Goal: Task Accomplishment & Management: Manage account settings

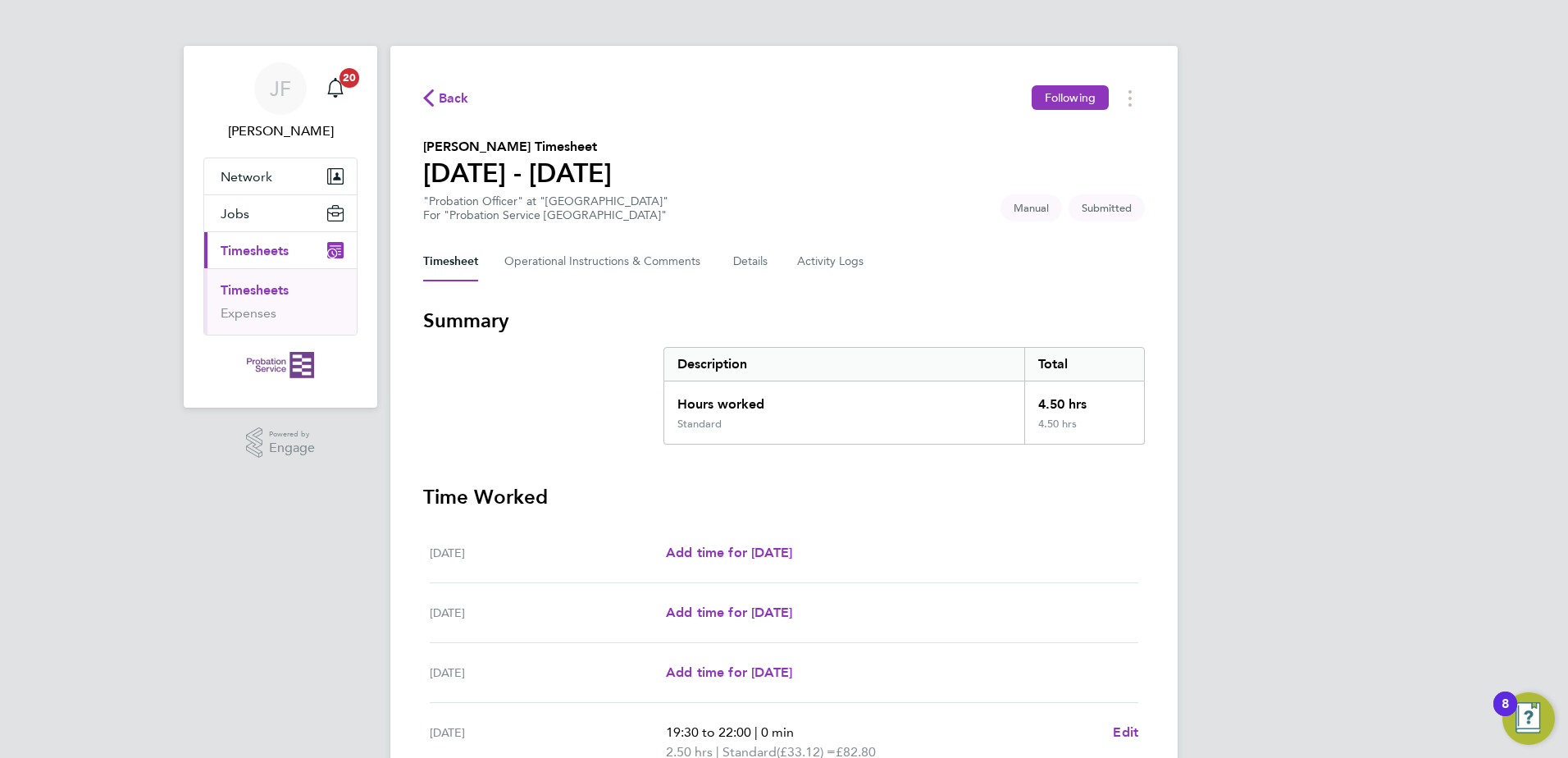
drag, startPoint x: 1290, startPoint y: 233, endPoint x: 1315, endPoint y: 245, distance: 27.7
click at [1300, 238] on div "[PERSON_NAME] [PERSON_NAME] Notifications 20 Applications: Network Sites Jobs P…" at bounding box center [784, 563] width 1568 height 1126
click at [1289, 605] on div "[PERSON_NAME] [PERSON_NAME] Notifications 20 Applications: Network Sites Jobs P…" at bounding box center [784, 563] width 1568 height 1126
drag, startPoint x: 1532, startPoint y: 534, endPoint x: 1568, endPoint y: 523, distance: 37.6
click at [1567, 523] on html "[PERSON_NAME] [PERSON_NAME] Notifications 20 Applications: Network Sites Jobs P…" at bounding box center [784, 563] width 1568 height 1126
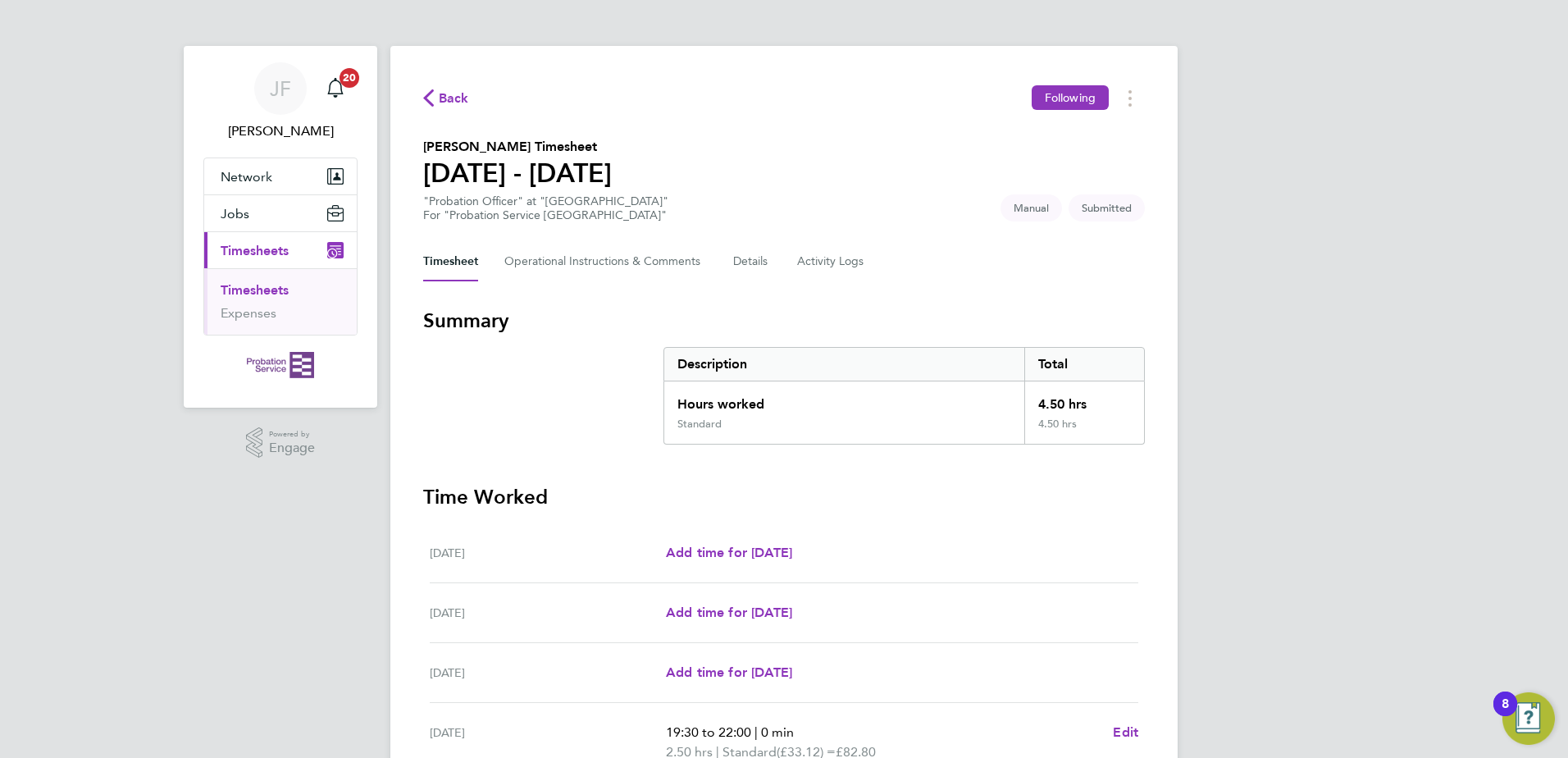
click at [1567, 523] on html "[PERSON_NAME] [PERSON_NAME] Notifications 20 Applications: Network Sites Jobs P…" at bounding box center [784, 563] width 1568 height 1126
drag, startPoint x: 1567, startPoint y: 523, endPoint x: 1299, endPoint y: 623, distance: 286.0
click at [1299, 623] on div "[PERSON_NAME] [PERSON_NAME] Notifications 20 Applications: Network Sites Jobs P…" at bounding box center [784, 563] width 1568 height 1126
click at [1154, 561] on div "Back Following [PERSON_NAME] Timesheet [DATE] - [DATE] "Probation Officer" at "…" at bounding box center [783, 572] width 787 height 1054
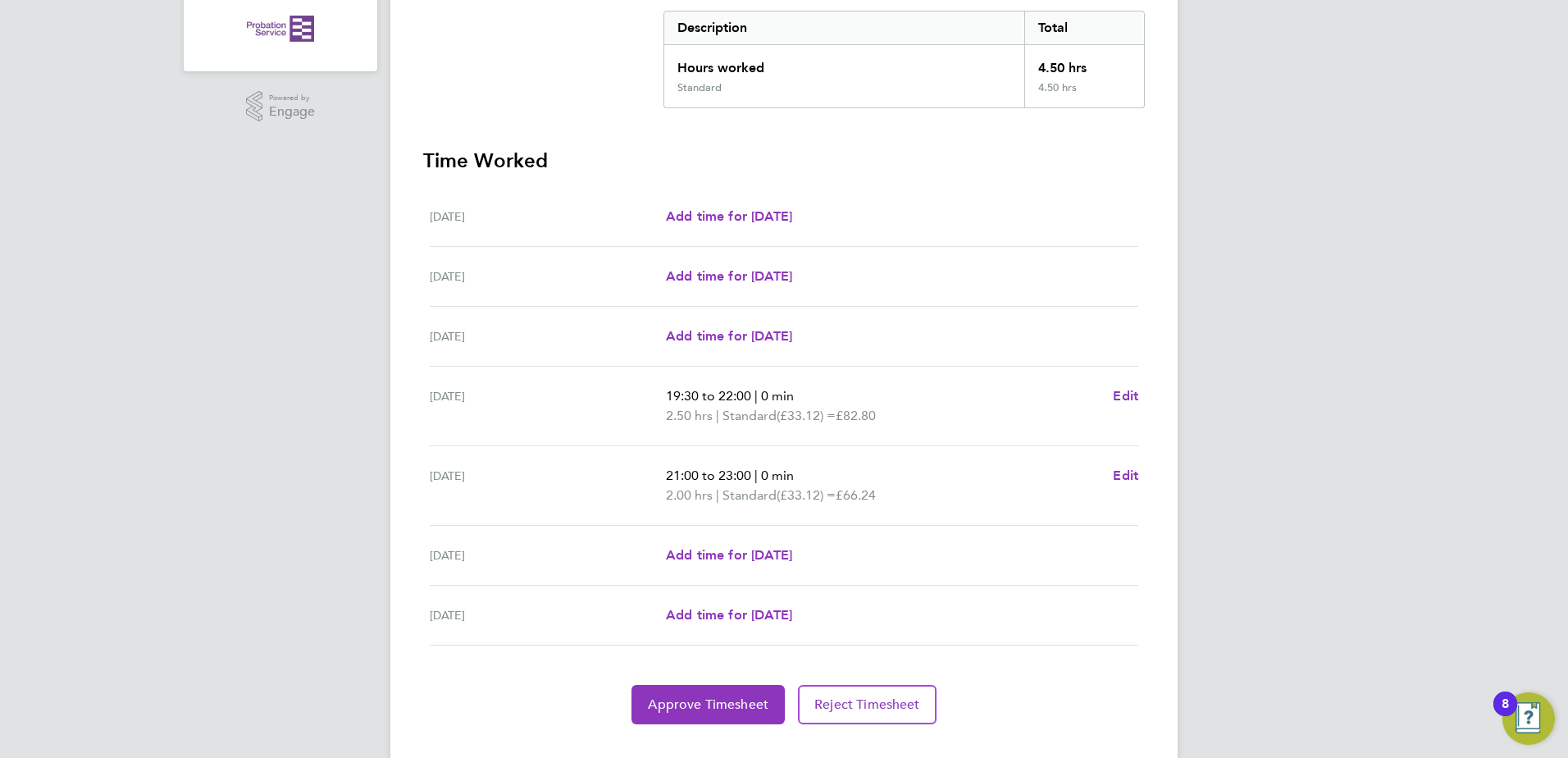
scroll to position [335, 0]
click at [724, 690] on button "Approve Timesheet" at bounding box center [708, 705] width 153 height 39
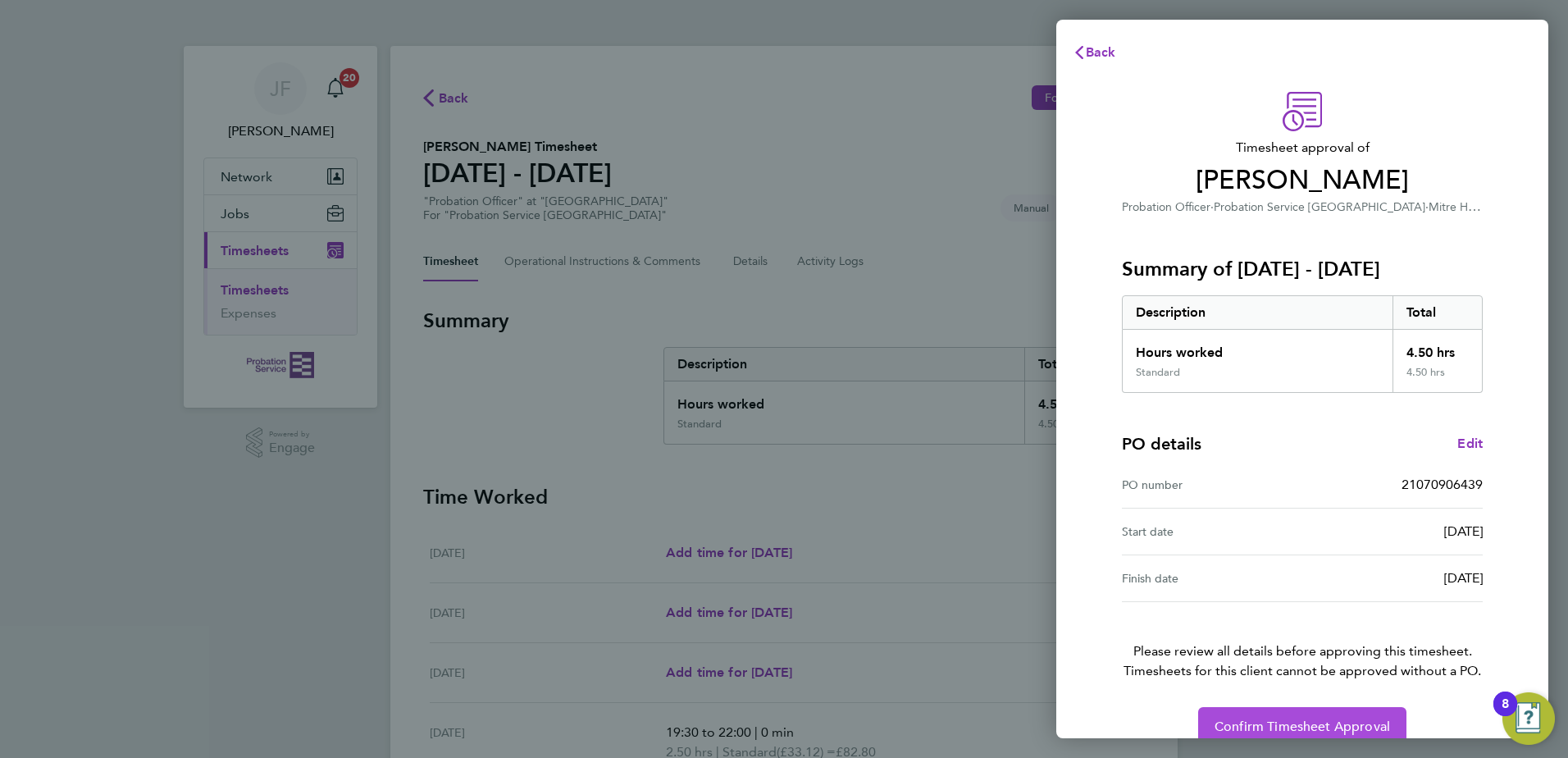
click at [1230, 727] on span "Confirm Timesheet Approval" at bounding box center [1302, 726] width 175 height 17
